Goal: Information Seeking & Learning: Learn about a topic

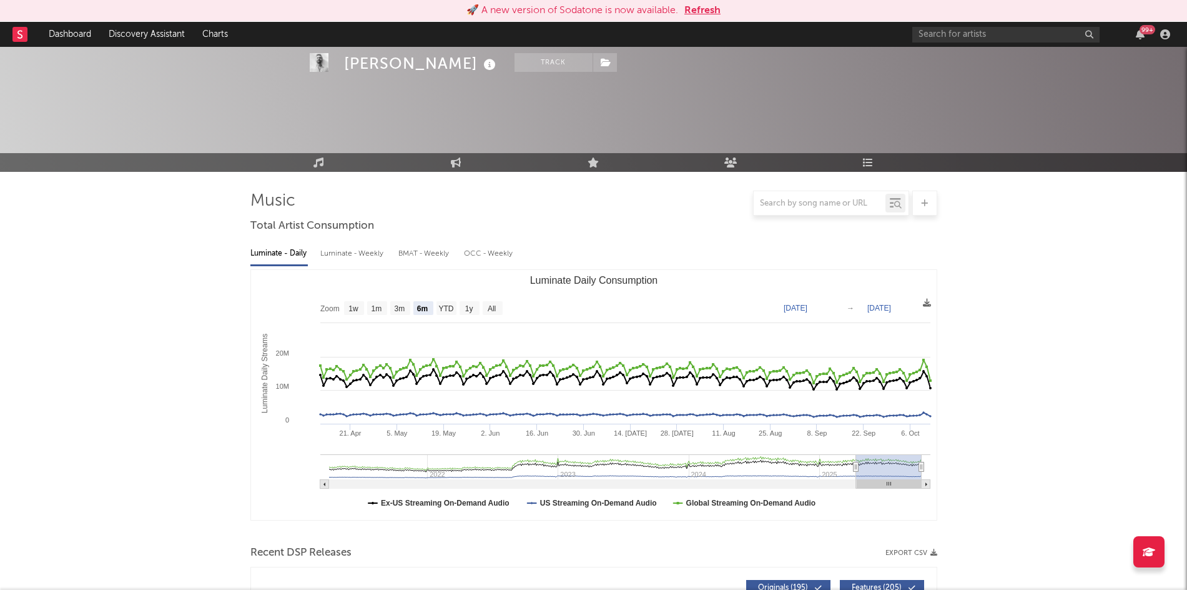
select select "6m"
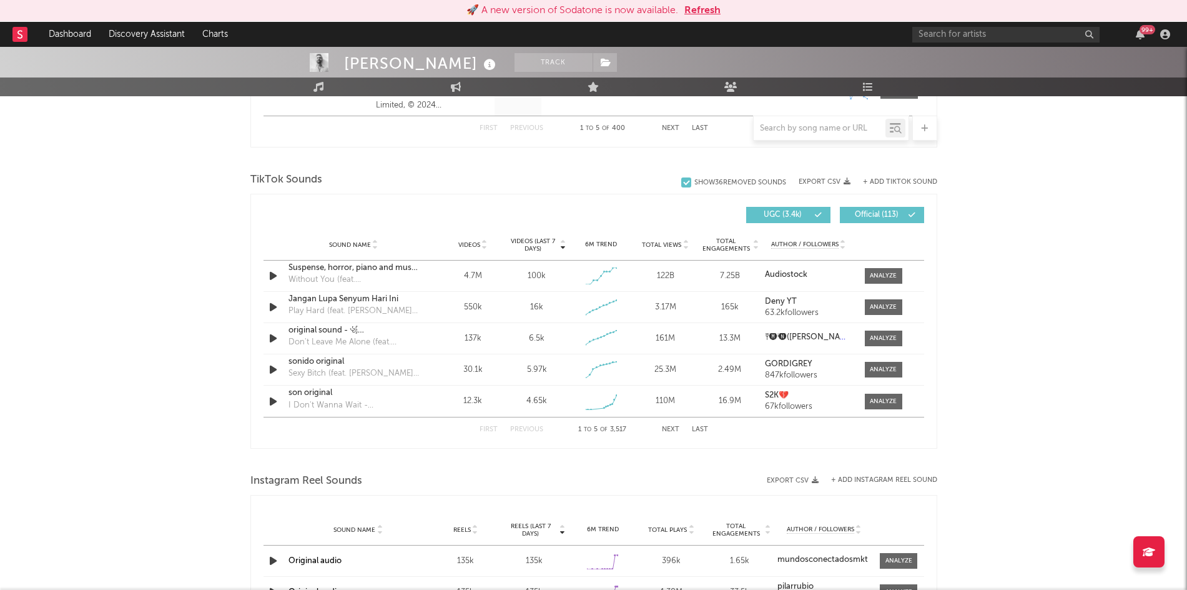
scroll to position [751, 0]
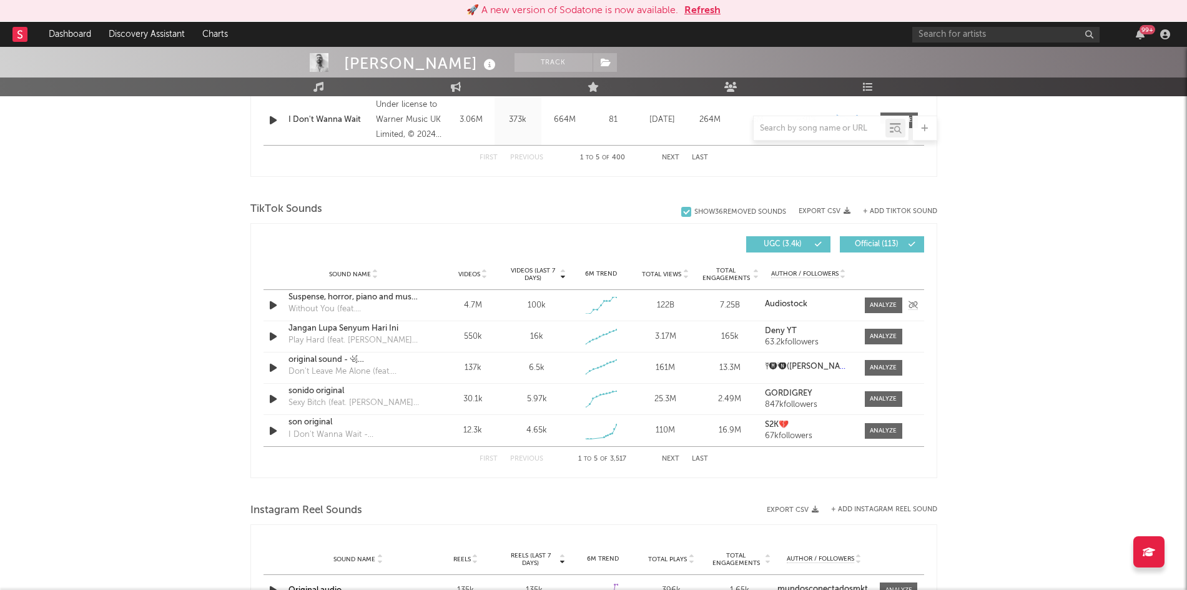
click at [796, 305] on strong "Audiostock" at bounding box center [786, 304] width 42 height 8
click at [78, 26] on link "Dashboard" at bounding box center [70, 34] width 60 height 25
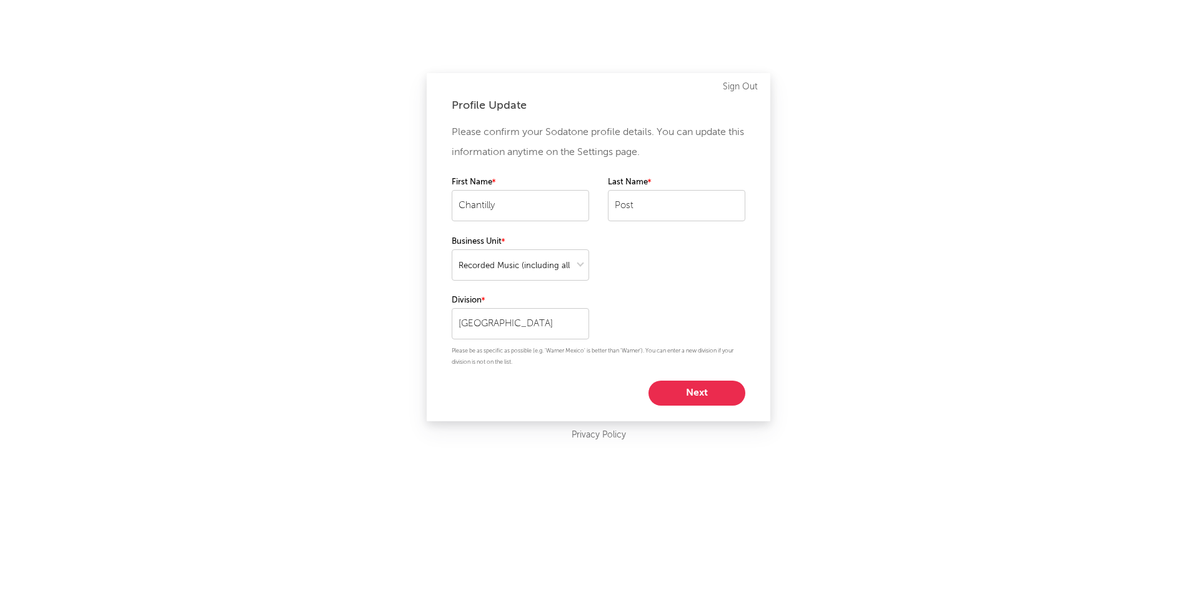
select select "recorded_music"
click at [709, 385] on button "Next" at bounding box center [696, 392] width 97 height 25
select select "marketing"
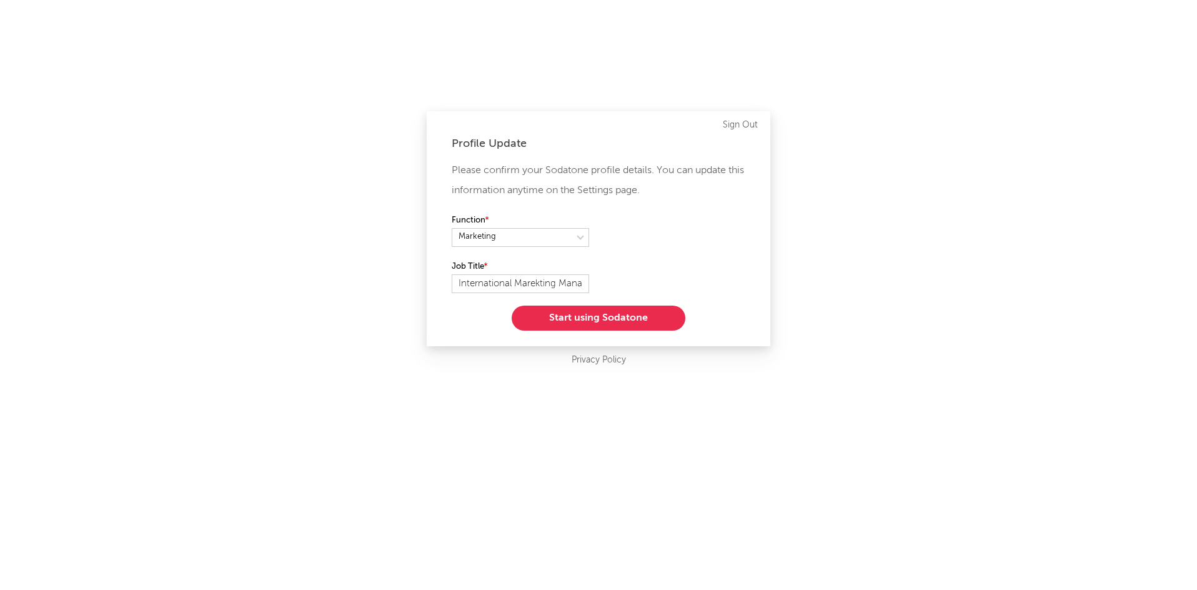
click at [608, 315] on button "Start using Sodatone" at bounding box center [599, 317] width 174 height 25
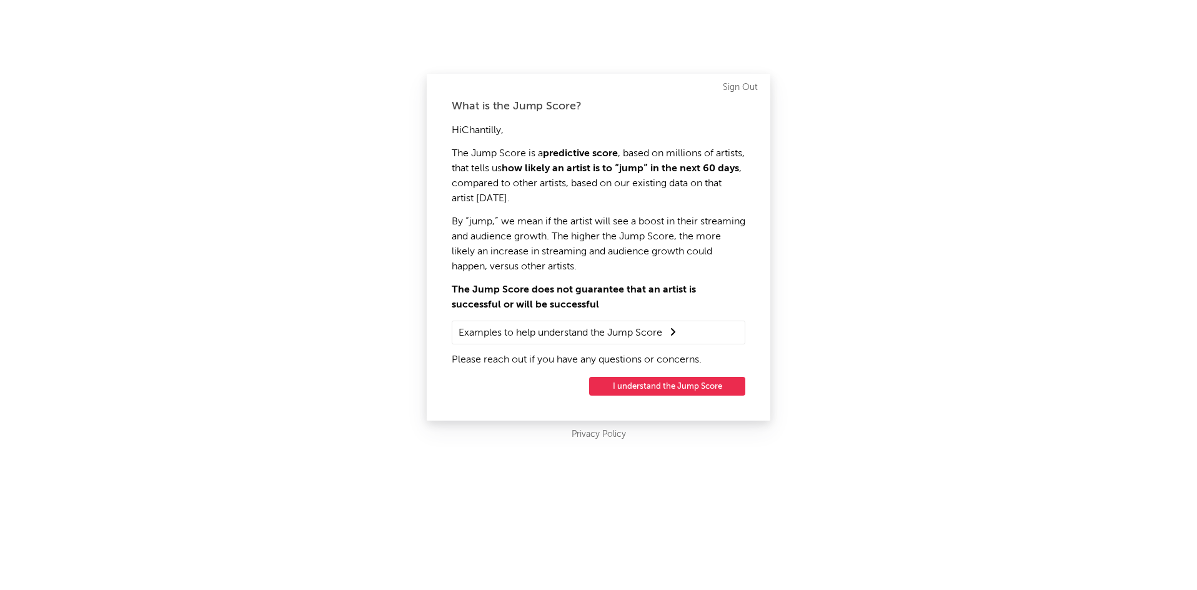
click at [626, 379] on button "I understand the Jump Score" at bounding box center [667, 386] width 156 height 19
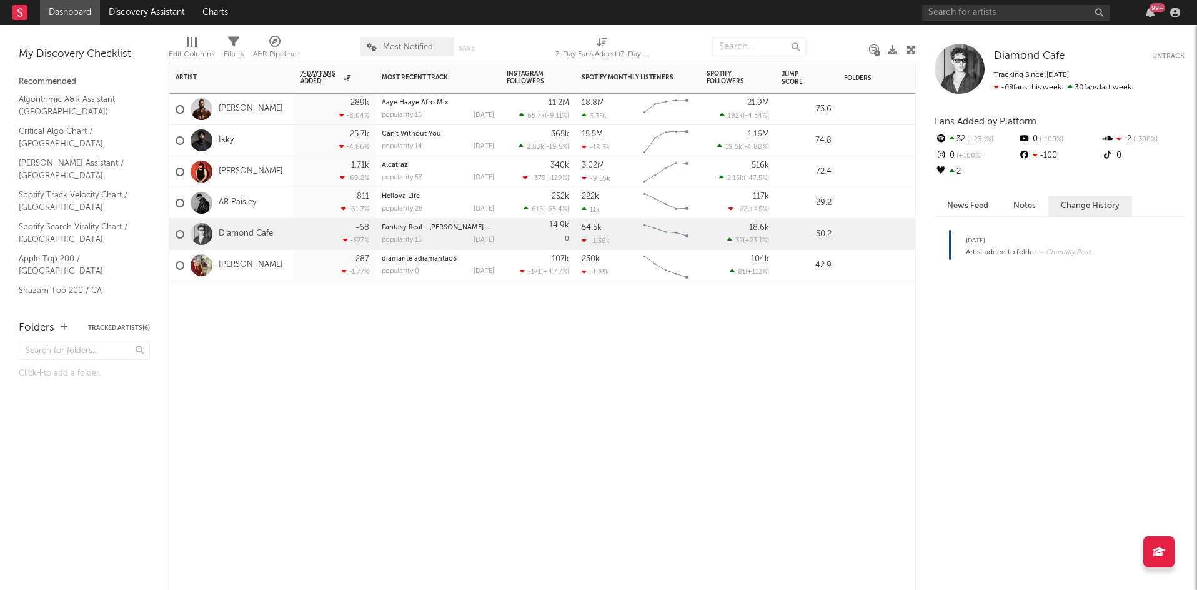
click at [247, 227] on div "Diamond Cafe" at bounding box center [224, 234] width 97 height 36
click at [247, 231] on link "Diamond Cafe" at bounding box center [246, 234] width 54 height 11
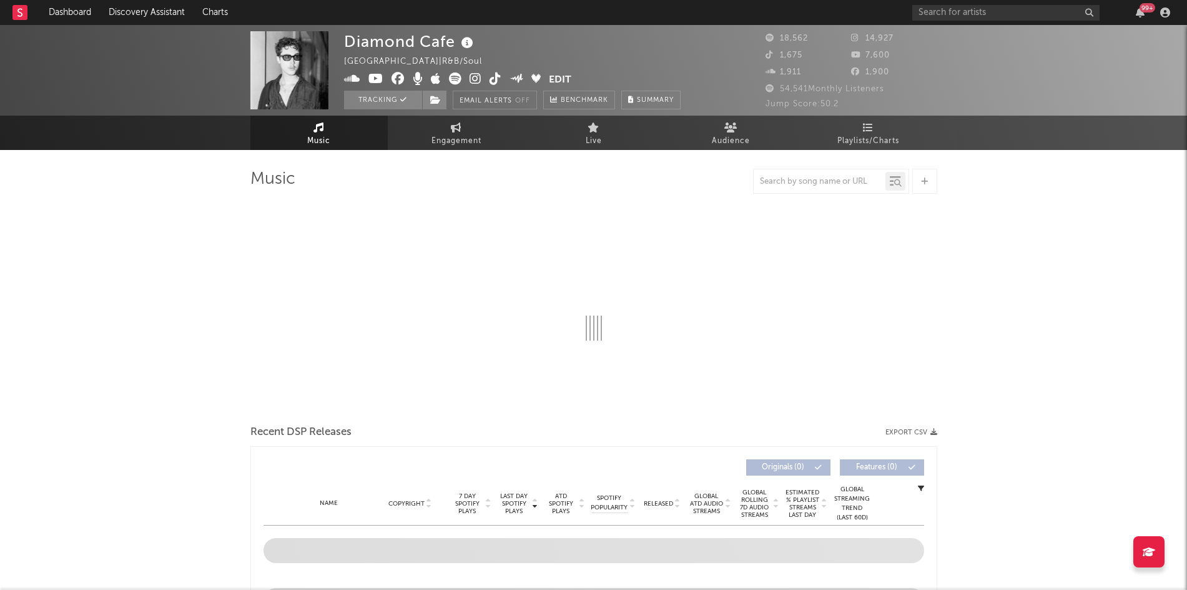
select select "6m"
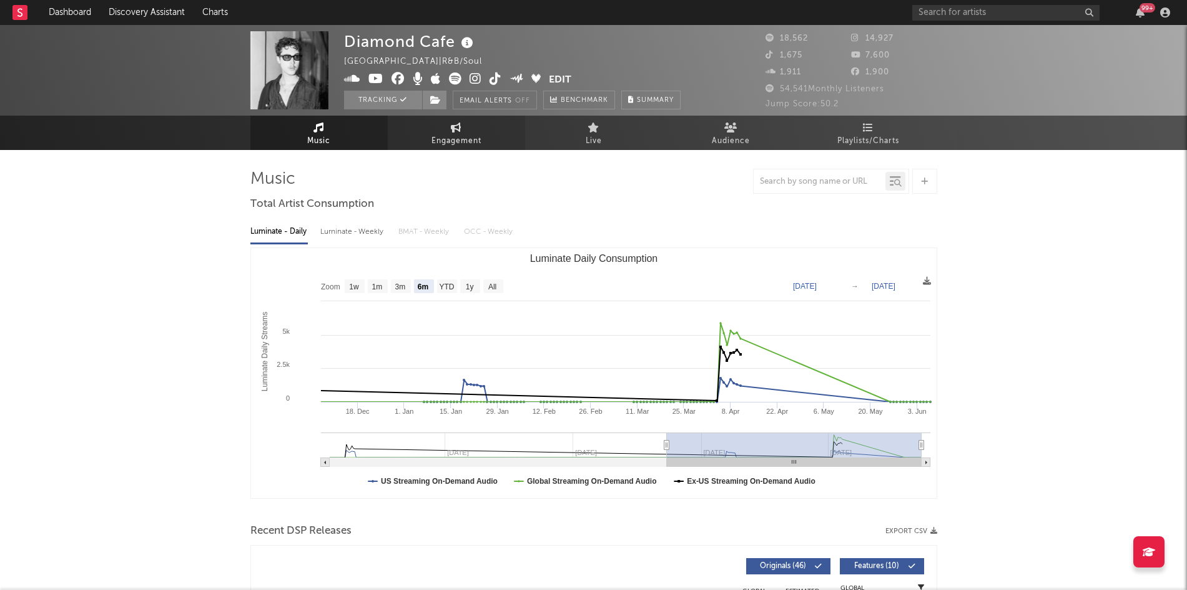
click at [450, 132] on link "Engagement" at bounding box center [456, 133] width 137 height 34
select select "1w"
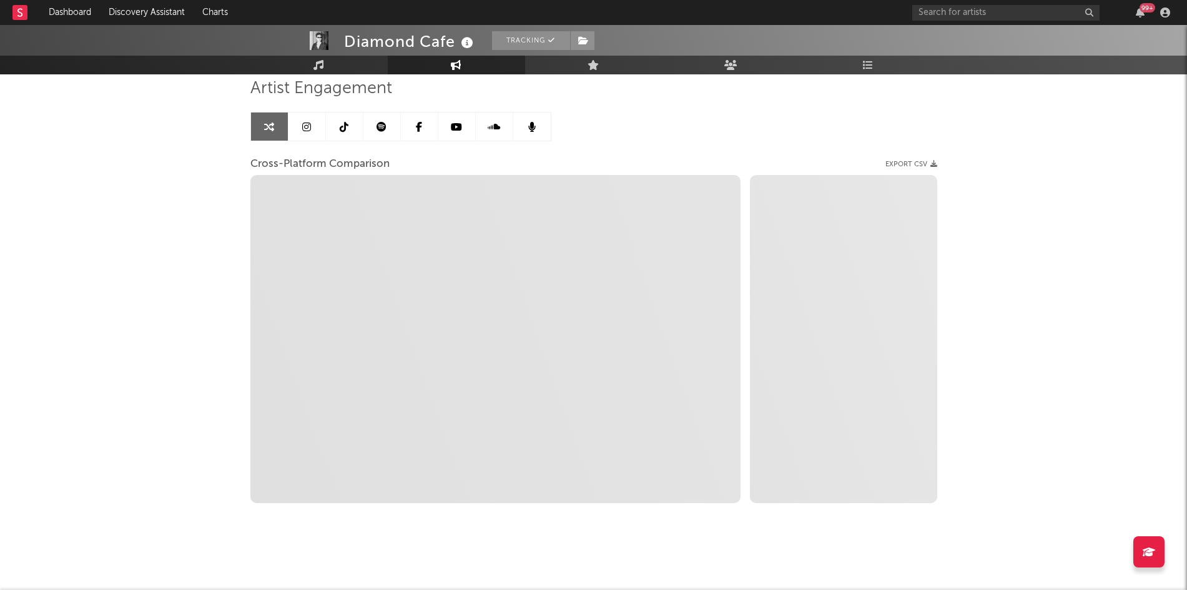
scroll to position [90, 0]
select select "1m"
